Goal: Transaction & Acquisition: Subscribe to service/newsletter

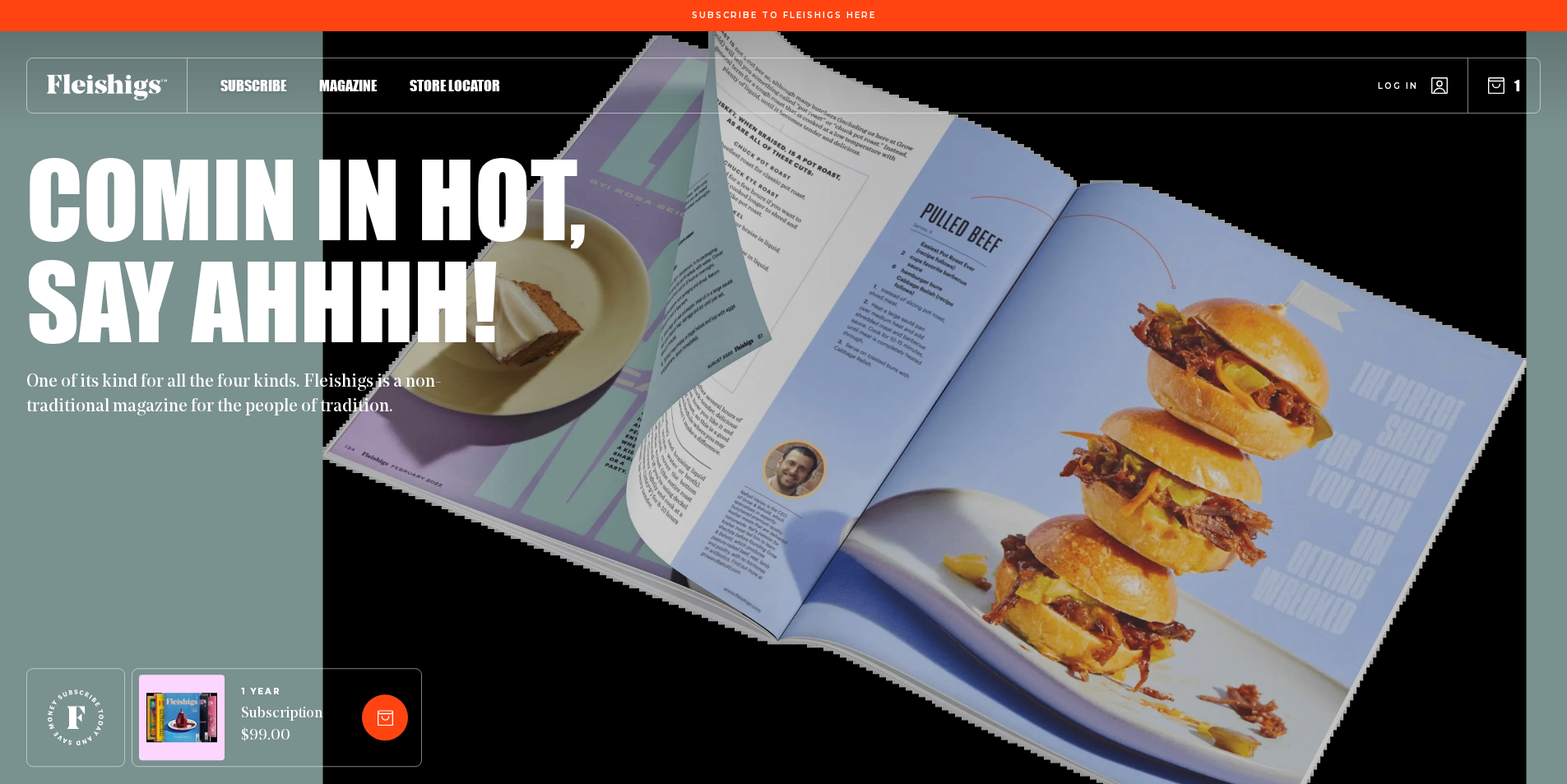
click at [348, 77] on span "Magazine" at bounding box center [348, 68] width 58 height 18
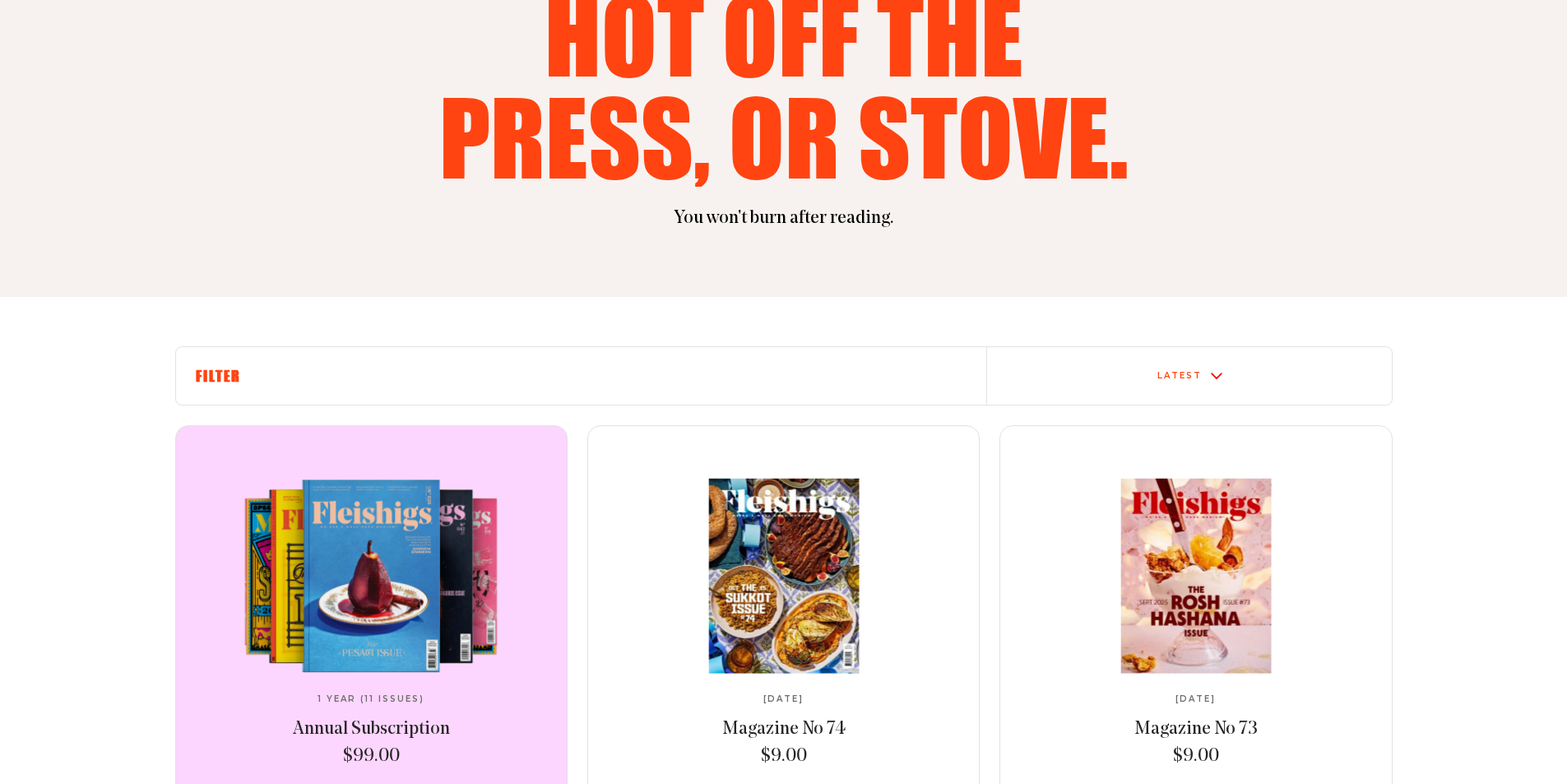
scroll to position [329, 0]
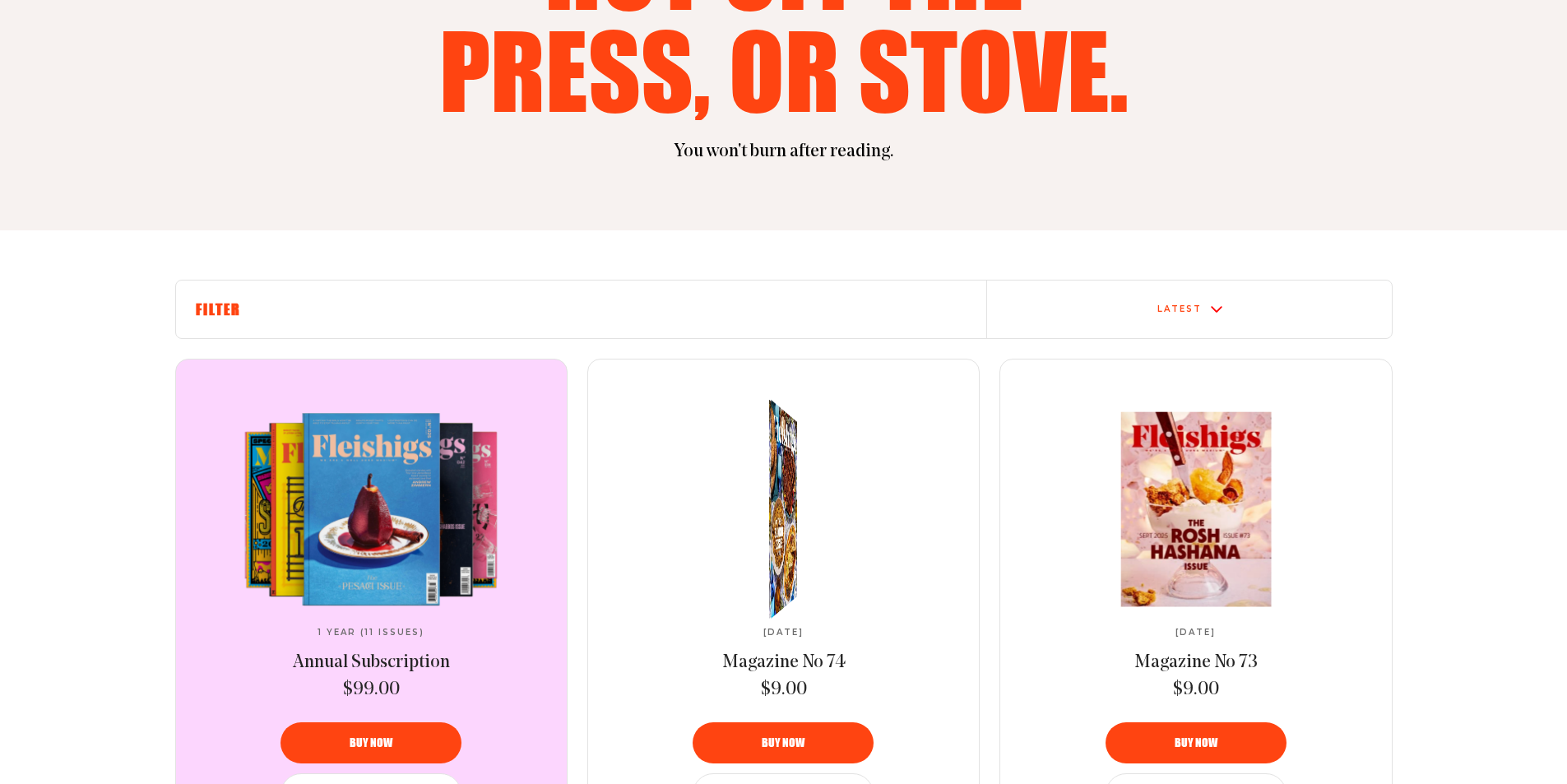
click at [774, 499] on img at bounding box center [781, 508] width 49 height 245
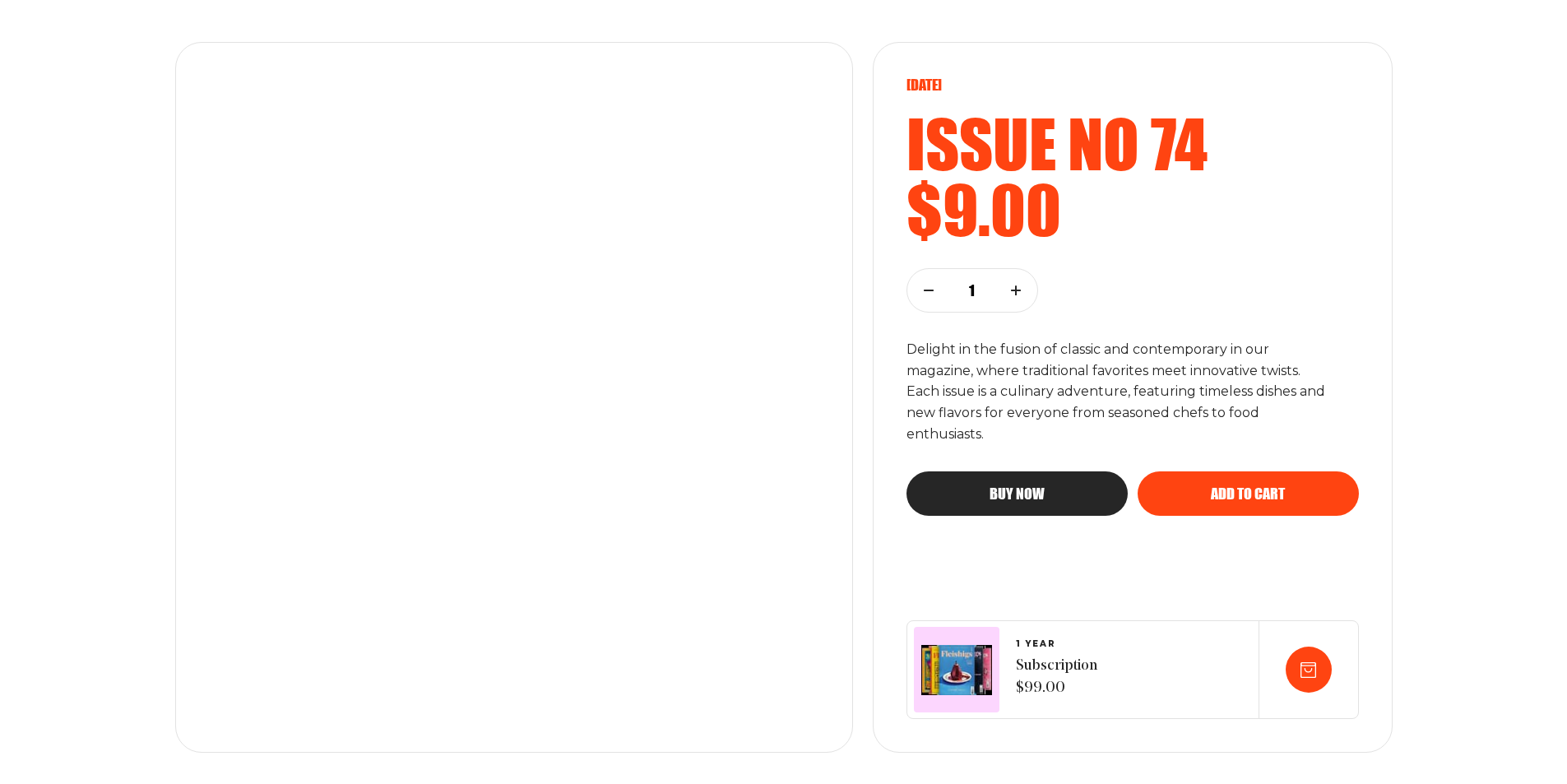
scroll to position [24, 0]
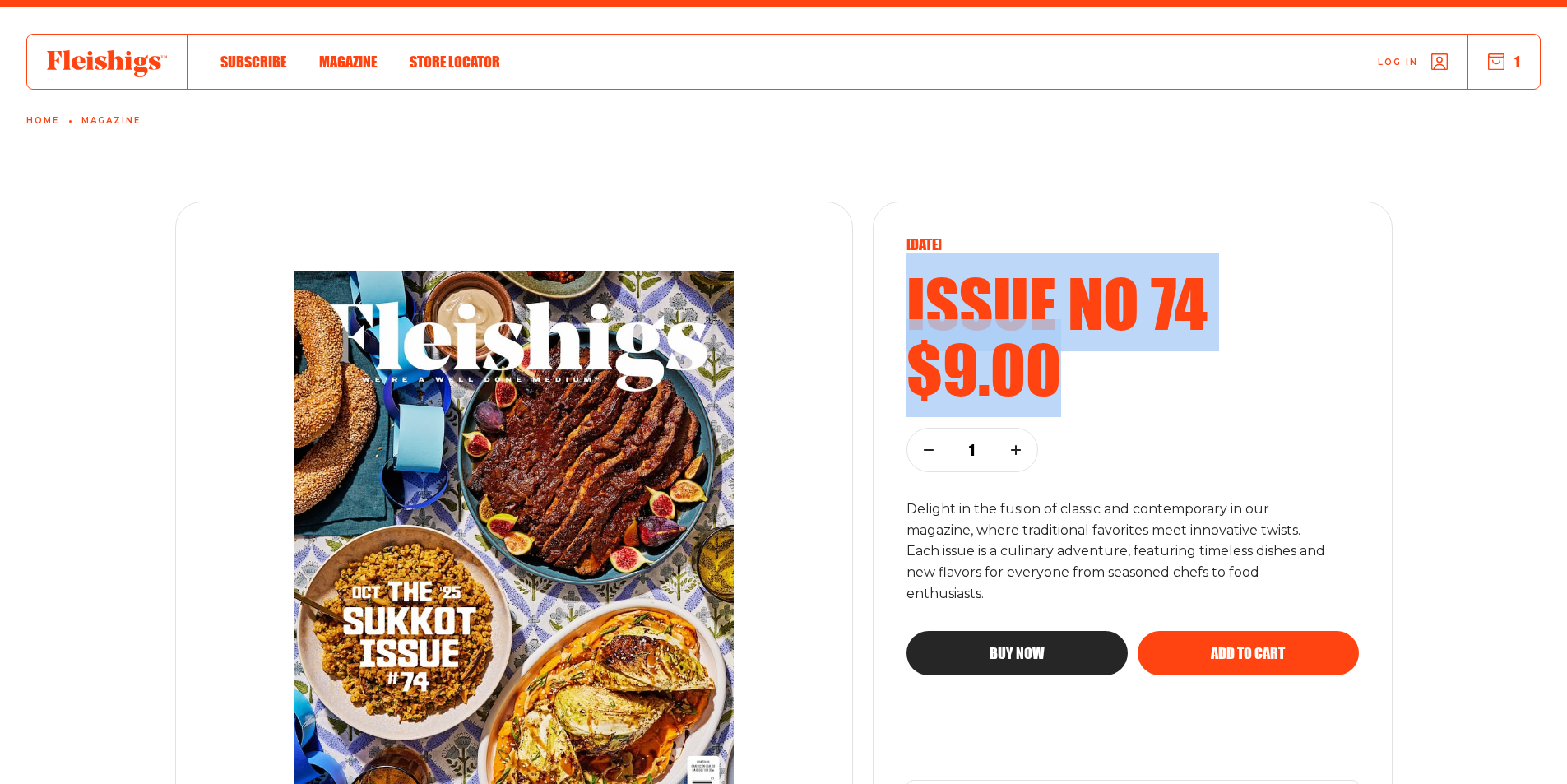
drag, startPoint x: 910, startPoint y: 298, endPoint x: 1066, endPoint y: 357, distance: 166.8
click at [1066, 357] on div "[DATE] Issue no 74 $9.00" at bounding box center [1132, 319] width 452 height 166
click at [1066, 356] on h2 "$9.00" at bounding box center [1132, 368] width 452 height 66
drag, startPoint x: 1064, startPoint y: 363, endPoint x: 888, endPoint y: 288, distance: 191.3
click at [888, 288] on div "[DATE] Issue no 74 $9.00 1 Delight in the fusion of classic and contemporary in…" at bounding box center [1132, 557] width 520 height 711
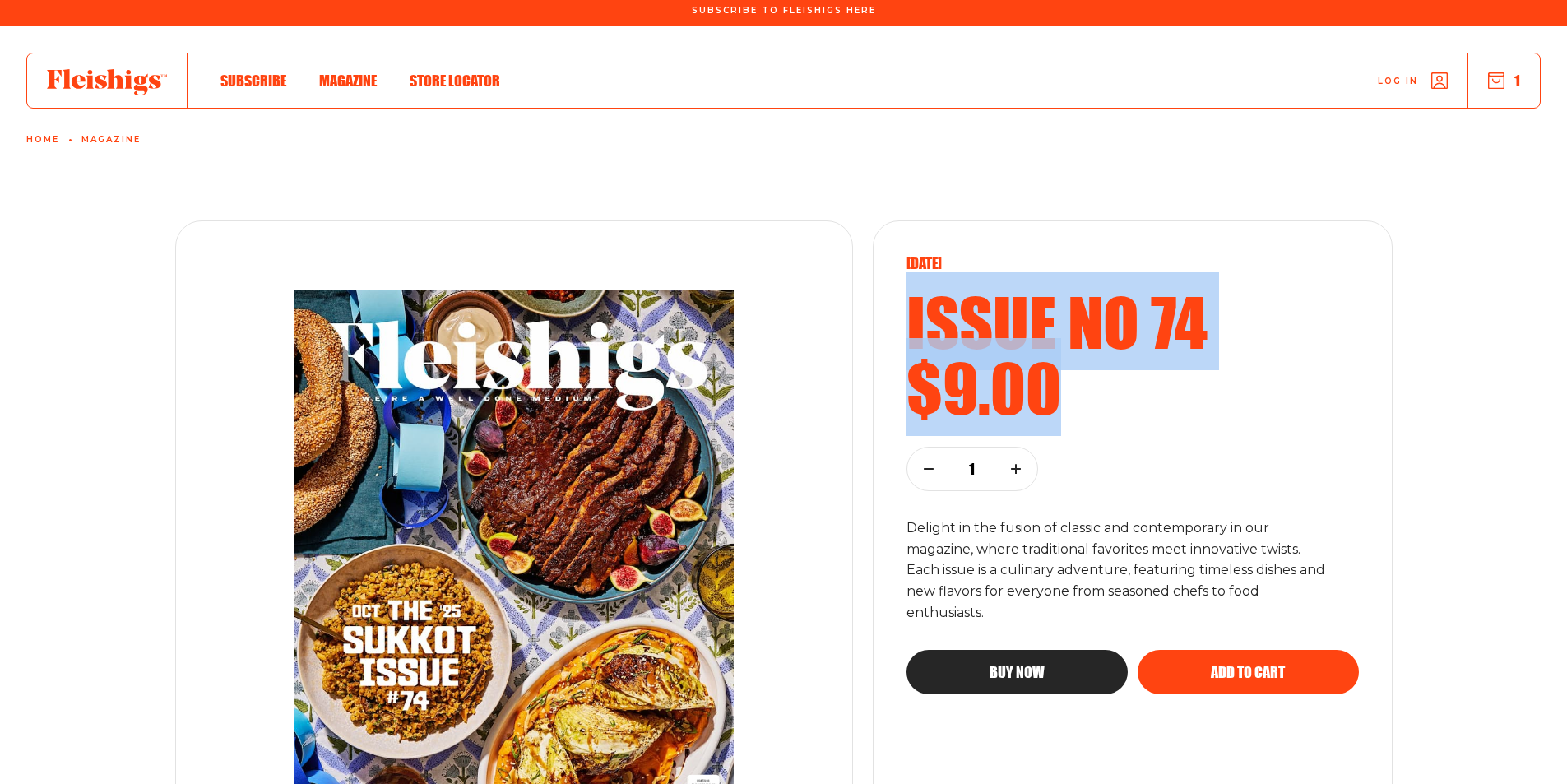
scroll to position [0, 0]
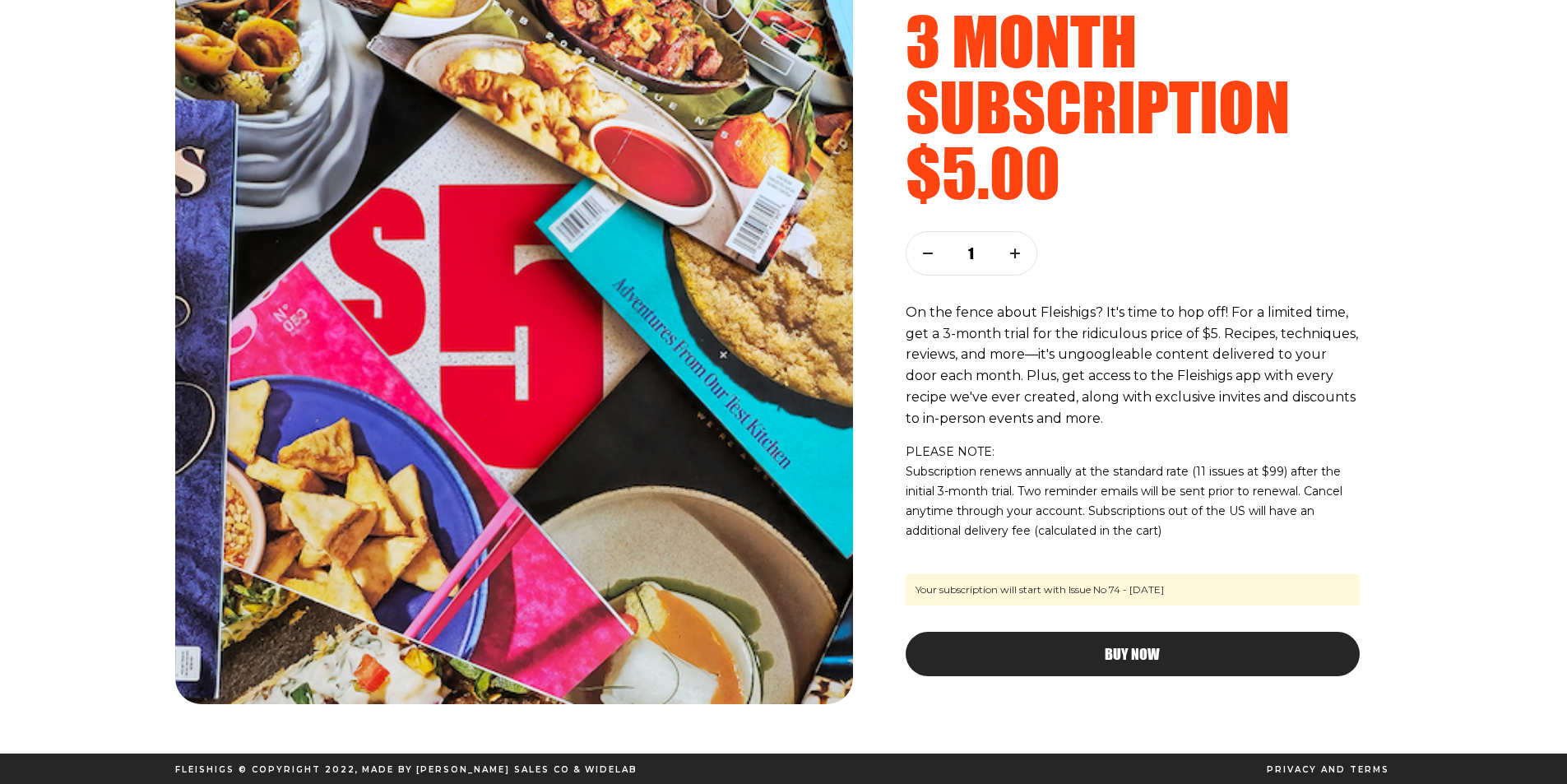
scroll to position [132, 0]
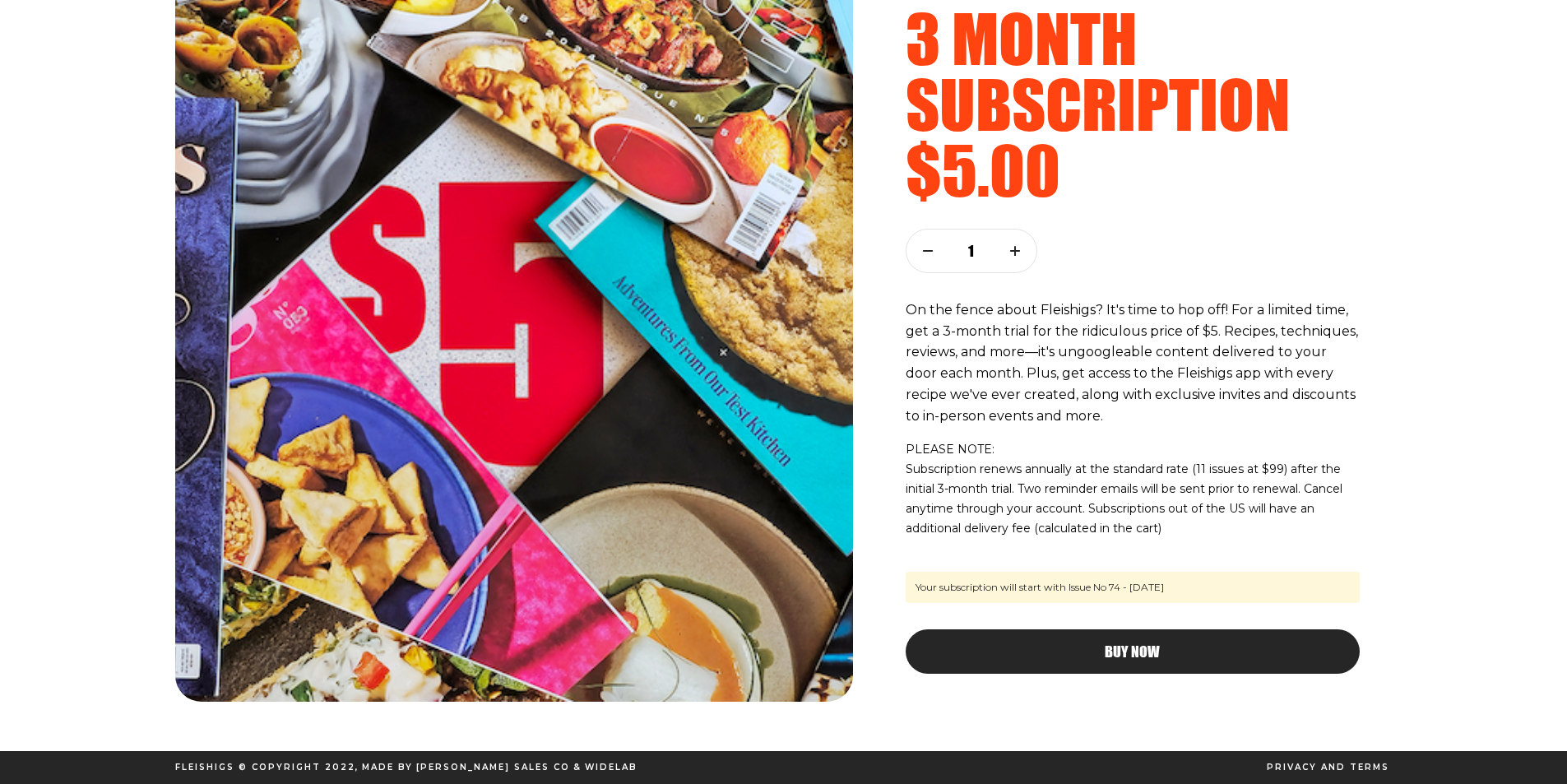
drag, startPoint x: 914, startPoint y: 582, endPoint x: 1250, endPoint y: 581, distance: 336.0
click at [1250, 581] on span "Your subscription will start with Issue No 74 - Oct 2025" at bounding box center [1132, 587] width 454 height 31
click at [1223, 583] on span "Your subscription will start with Issue No 74 - Oct 2025" at bounding box center [1132, 587] width 454 height 31
drag, startPoint x: 1212, startPoint y: 584, endPoint x: 891, endPoint y: 577, distance: 321.1
click at [891, 577] on div "introductory offer 3 month subscription $5.00 1 On the fence about Fleishigs? I…" at bounding box center [1132, 310] width 520 height 784
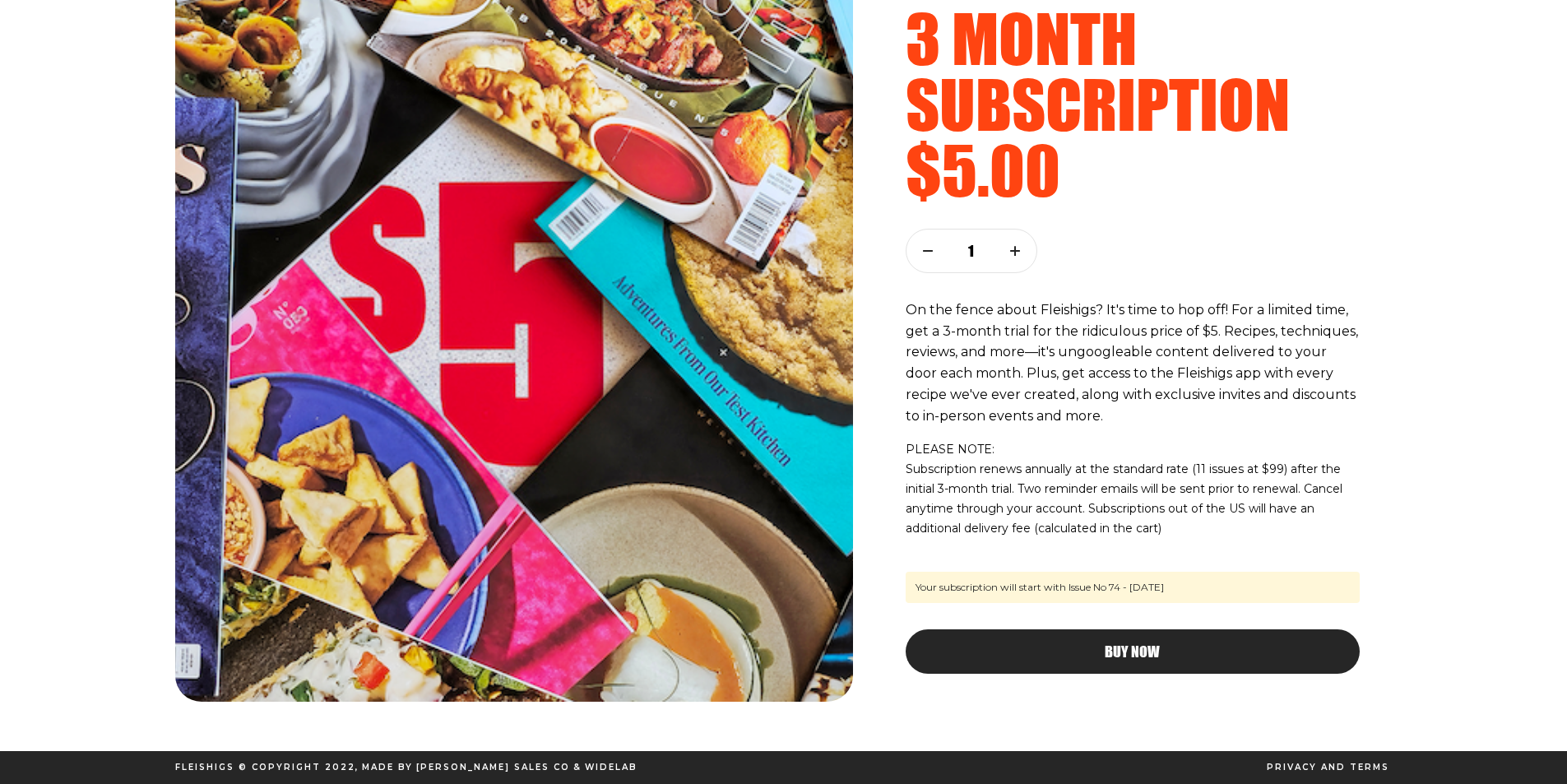
drag, startPoint x: 911, startPoint y: 585, endPoint x: 922, endPoint y: 585, distance: 11.0
click at [913, 585] on span "Your subscription will start with Issue No 74 - Oct 2025" at bounding box center [1132, 587] width 454 height 31
click at [911, 585] on span "Your subscription will start with Issue No 74 - Oct 2025" at bounding box center [1132, 587] width 454 height 31
drag, startPoint x: 915, startPoint y: 586, endPoint x: 1249, endPoint y: 576, distance: 334.1
click at [1249, 576] on span "Your subscription will start with Issue No 74 - Oct 2025" at bounding box center [1132, 587] width 454 height 31
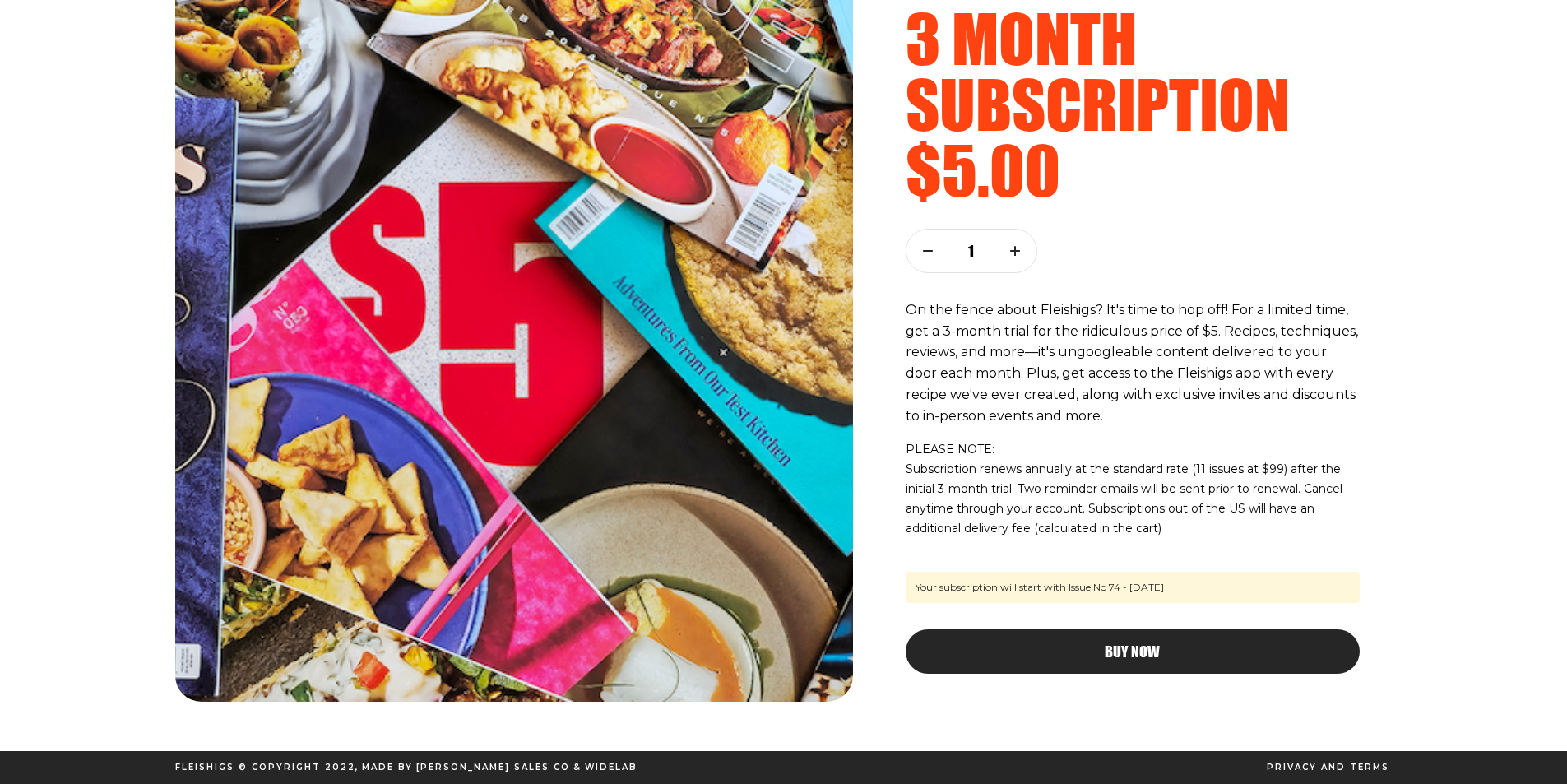
click at [1237, 550] on div "introductory offer 3 month subscription $5.00 1 On the fence about Fleishigs? I…" at bounding box center [1132, 310] width 520 height 784
drag, startPoint x: 915, startPoint y: 586, endPoint x: 1202, endPoint y: 584, distance: 287.0
click at [1202, 584] on span "Your subscription will start with Issue No 74 - Oct 2025" at bounding box center [1132, 587] width 454 height 31
click at [1214, 582] on span "Your subscription will start with Issue No 74 - Oct 2025" at bounding box center [1132, 587] width 454 height 31
drag, startPoint x: 1234, startPoint y: 587, endPoint x: 900, endPoint y: 585, distance: 334.0
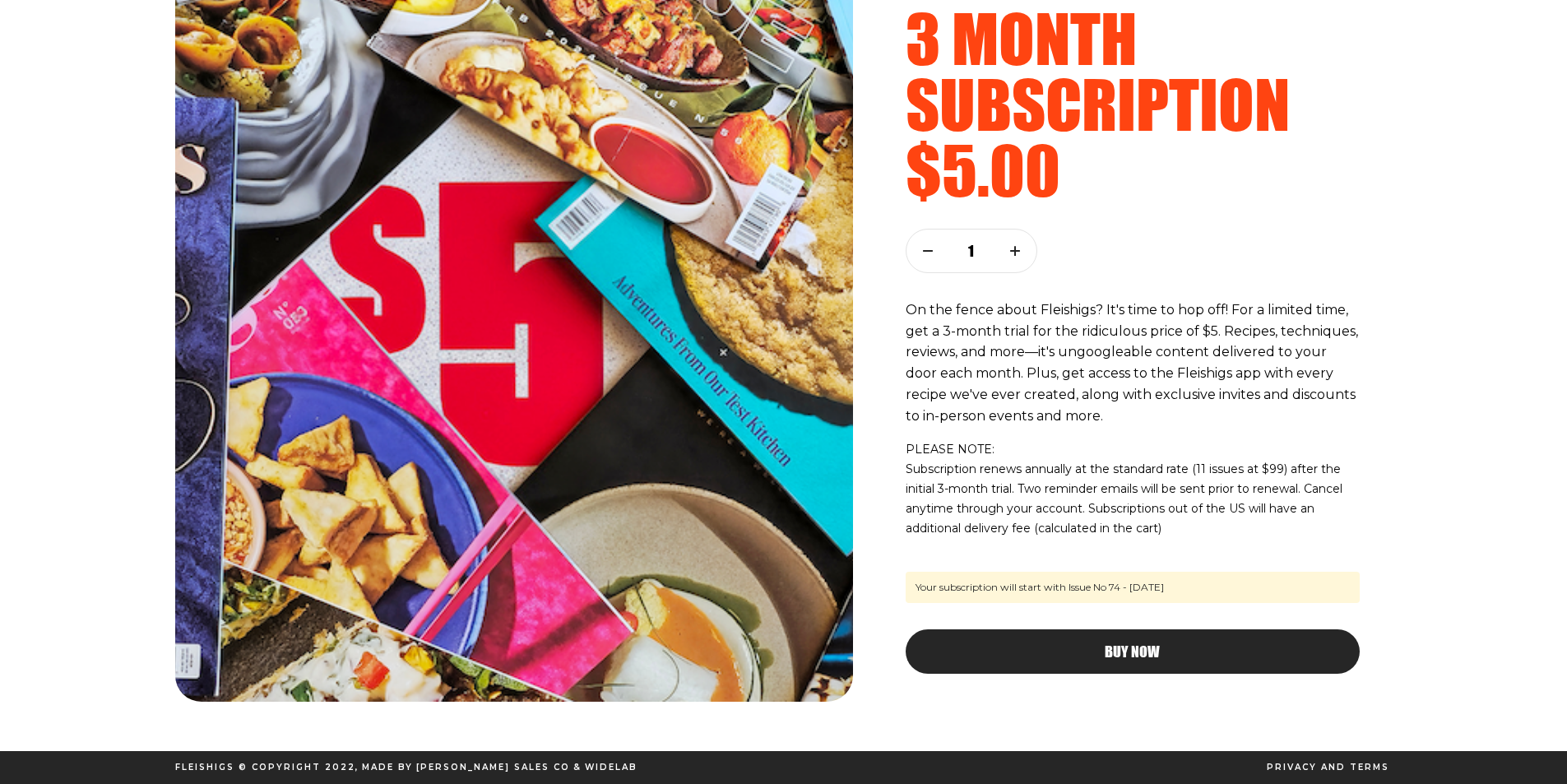
click at [900, 585] on div "introductory offer 3 month subscription $5.00 1 On the fence about Fleishigs? I…" at bounding box center [1132, 310] width 520 height 784
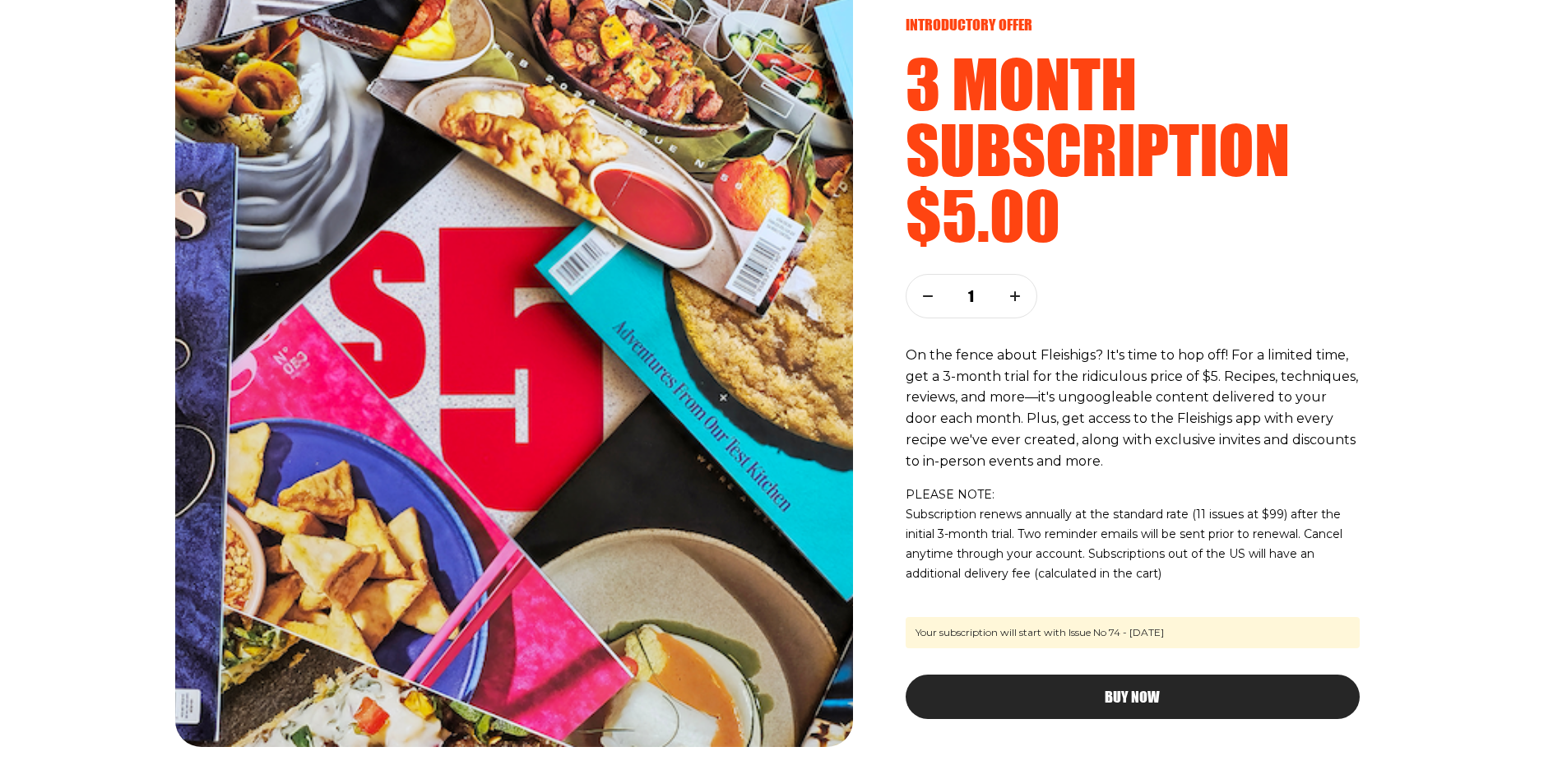
scroll to position [0, 0]
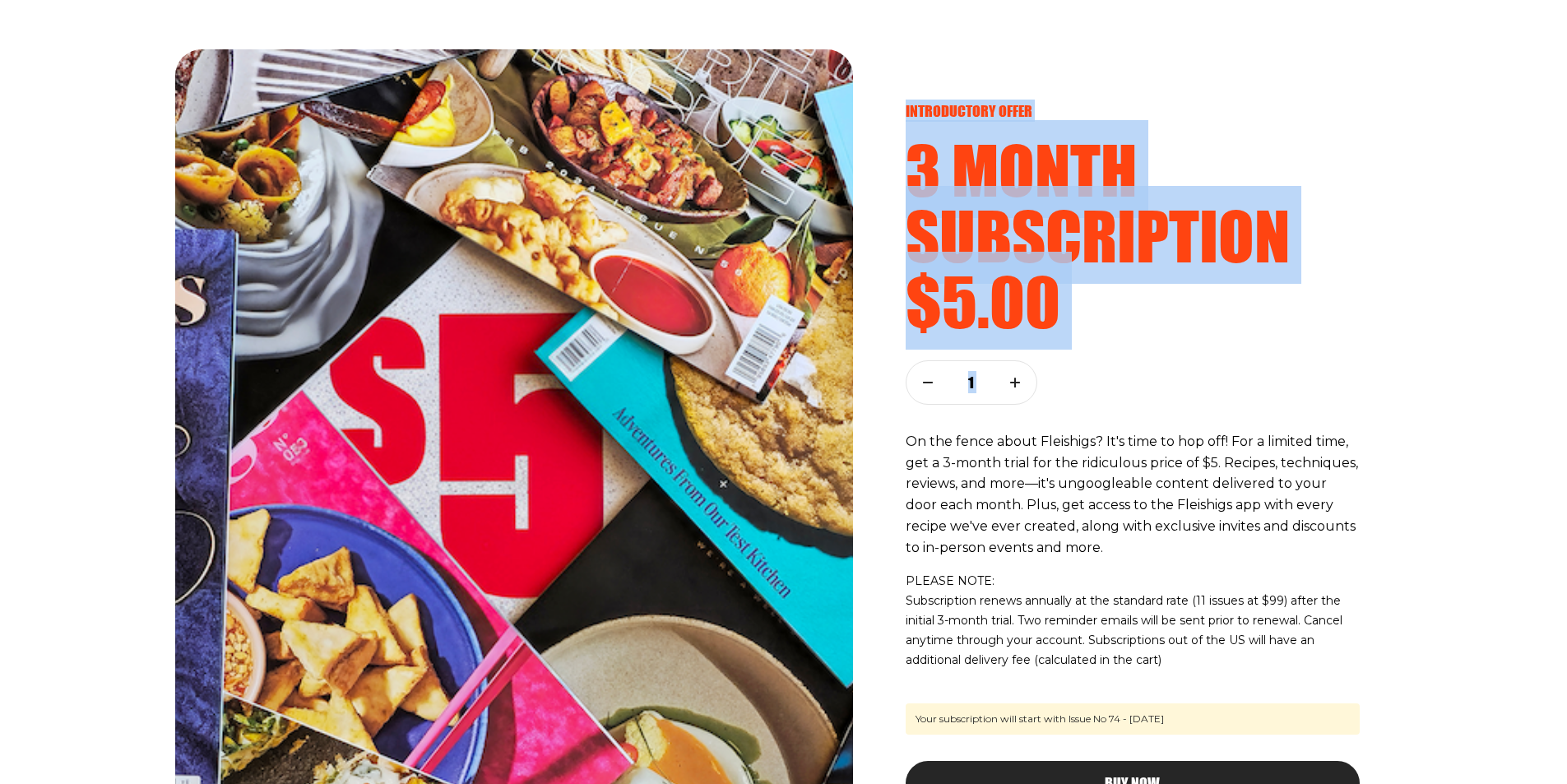
drag, startPoint x: 903, startPoint y: 106, endPoint x: 1209, endPoint y: 335, distance: 382.2
click at [1209, 335] on div "introductory offer 3 month subscription $5.00 1 On the fence about Fleishigs? I…" at bounding box center [1132, 441] width 520 height 784
drag, startPoint x: 1128, startPoint y: 301, endPoint x: 1113, endPoint y: 301, distance: 15.0
click at [1125, 301] on h2 "$5.00" at bounding box center [1132, 301] width 454 height 66
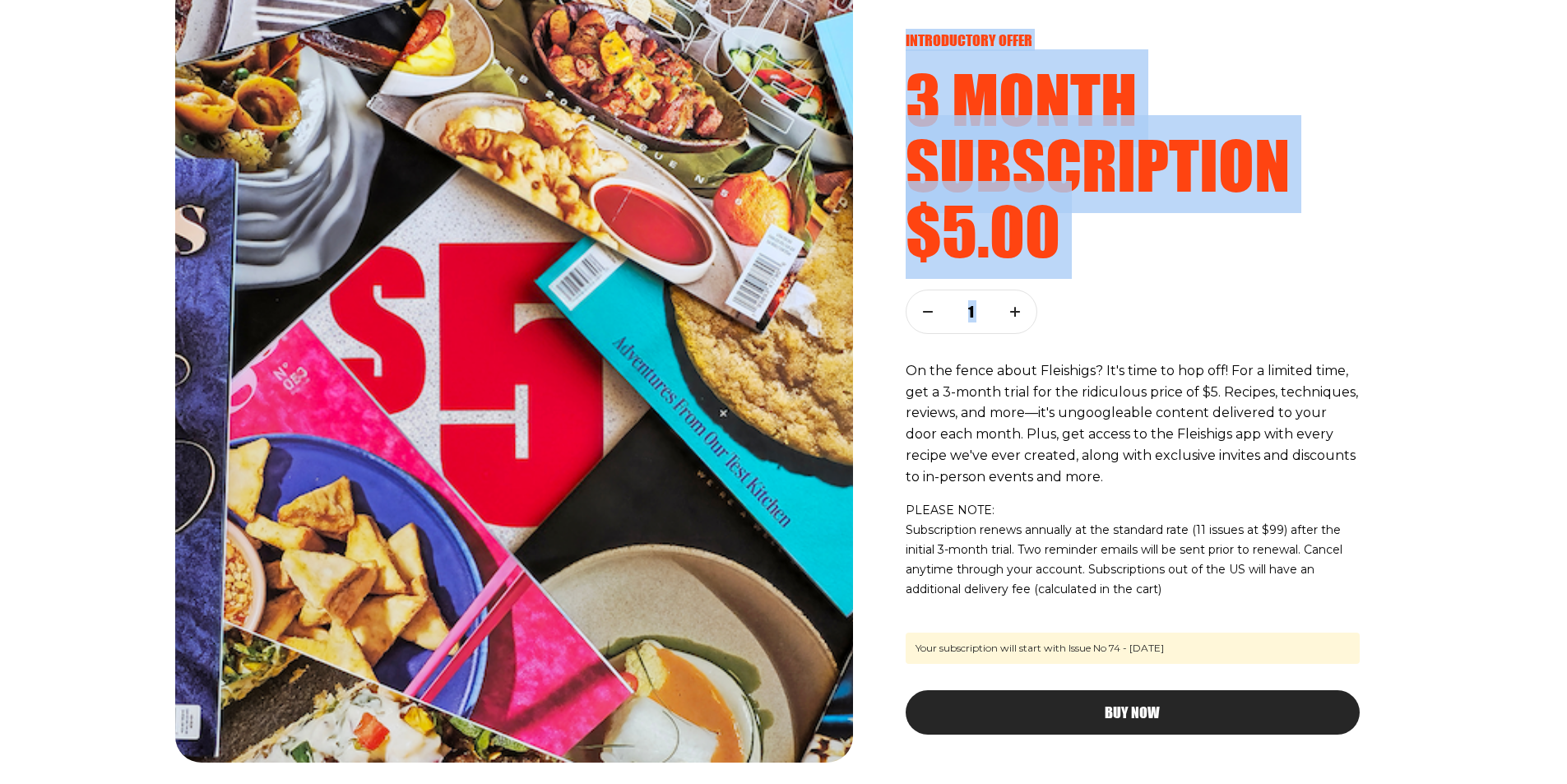
scroll to position [132, 0]
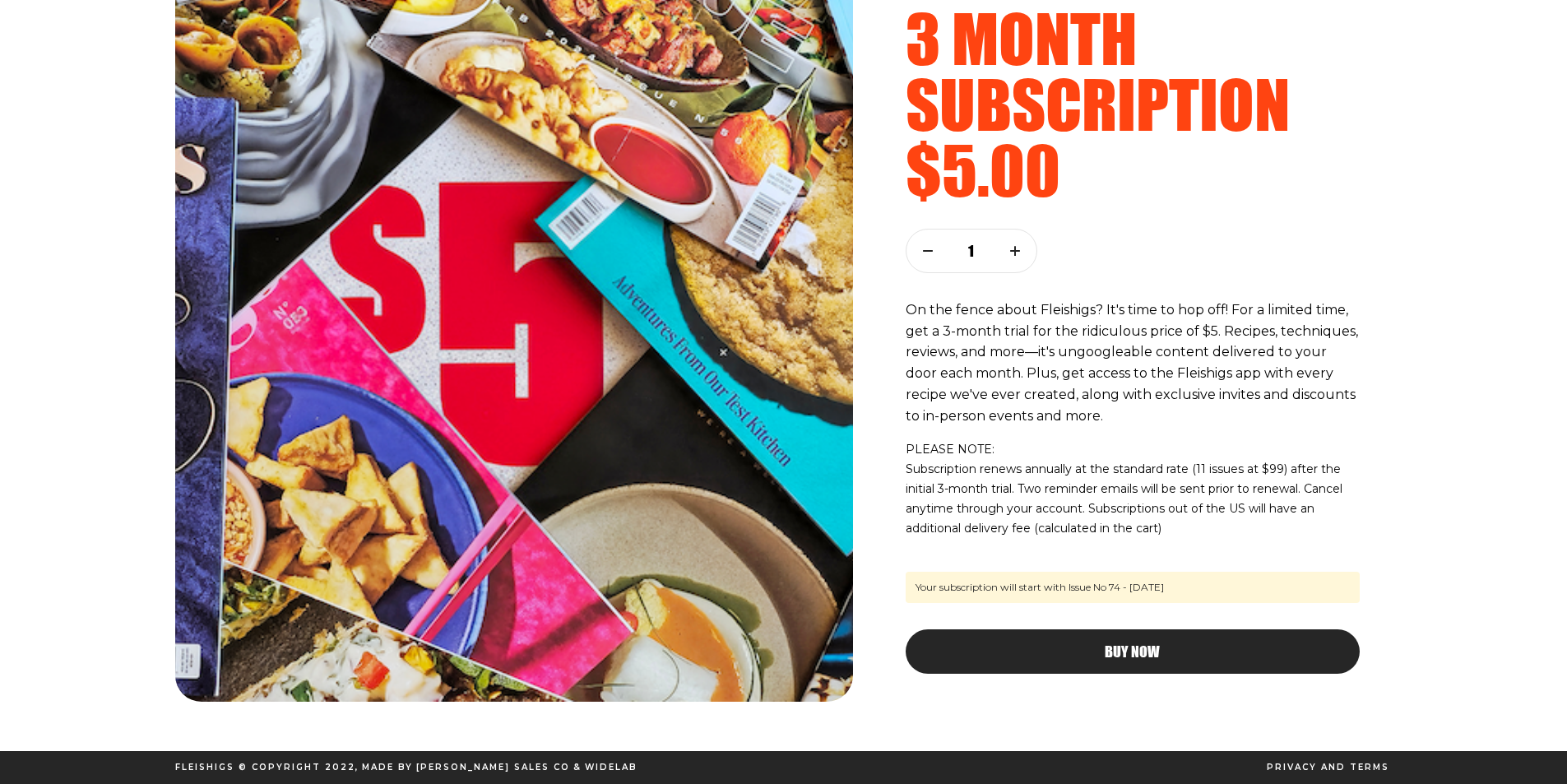
click at [1198, 546] on div "introductory offer 3 month subscription $5.00 1 On the fence about Fleishigs? I…" at bounding box center [1132, 310] width 520 height 784
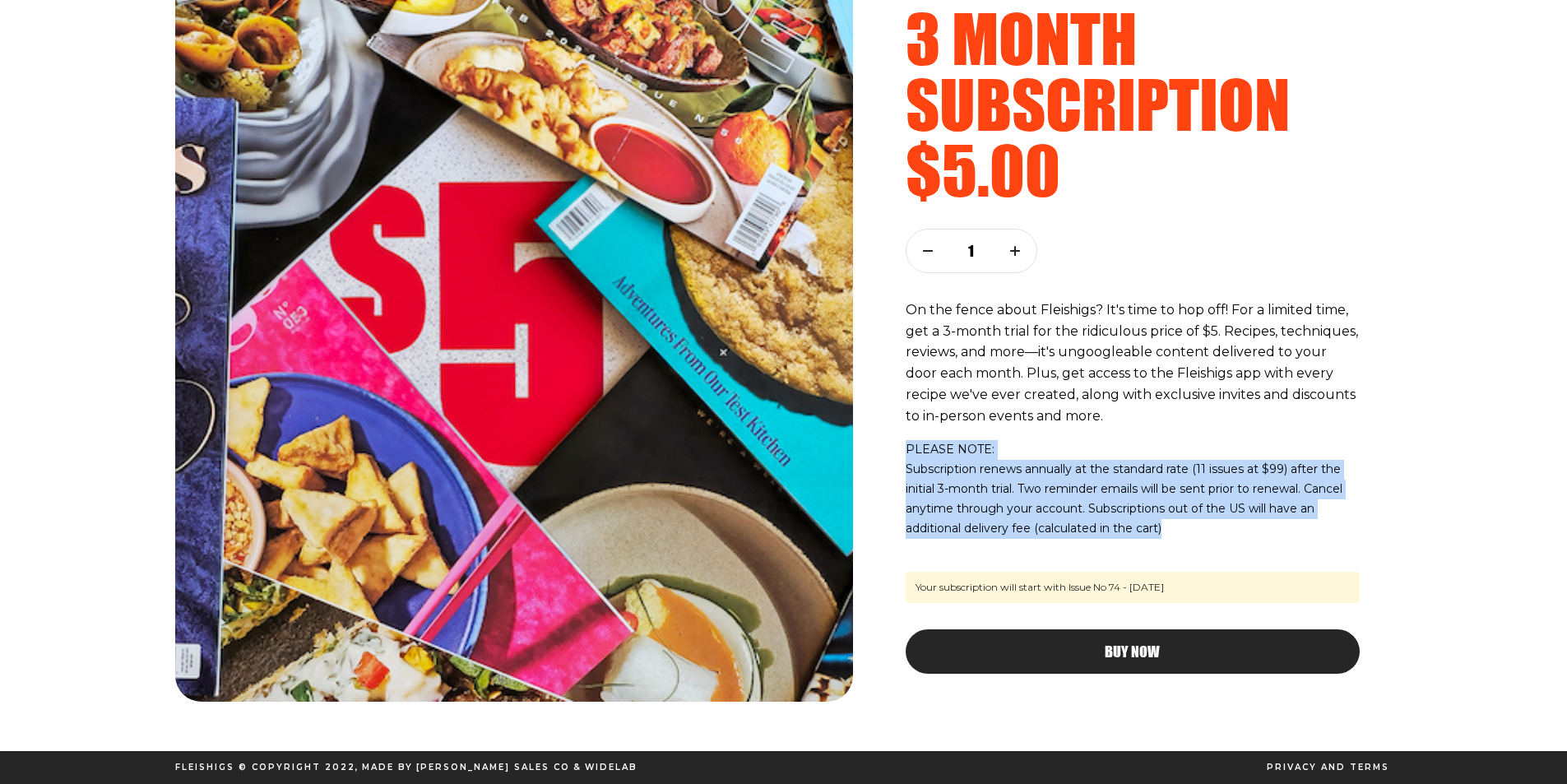
drag, startPoint x: 1181, startPoint y: 525, endPoint x: 1284, endPoint y: 423, distance: 145.0
click at [1293, 422] on div "On the fence about Fleishigs? It's time to hop off! For a limited time, get a 3…" at bounding box center [1132, 418] width 454 height 240
click at [1167, 423] on p "On the fence about Fleishigs? It's time to hop off! For a limited time, get a 3…" at bounding box center [1132, 363] width 454 height 128
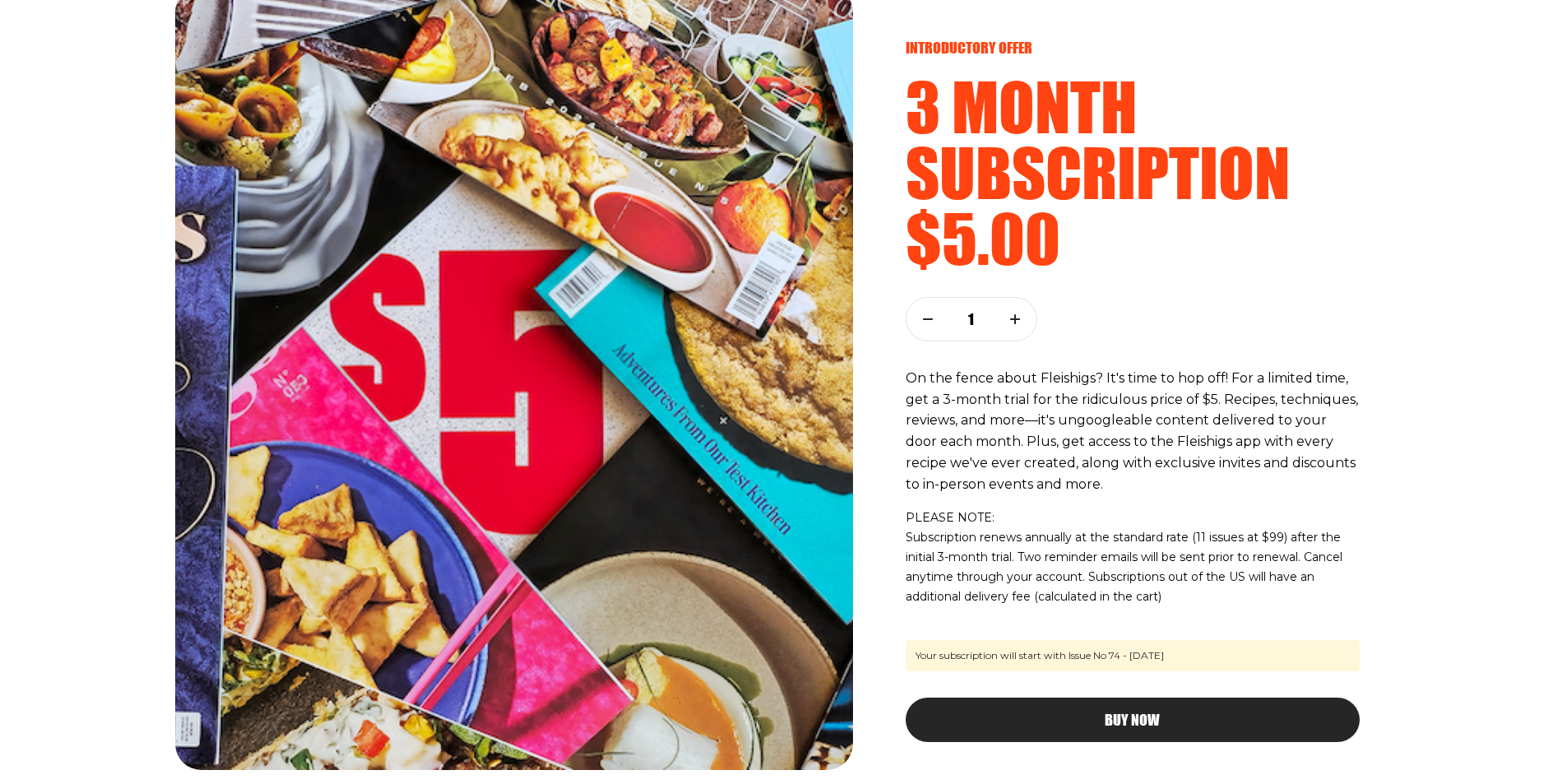
scroll to position [0, 0]
